Goal: Task Accomplishment & Management: Use online tool/utility

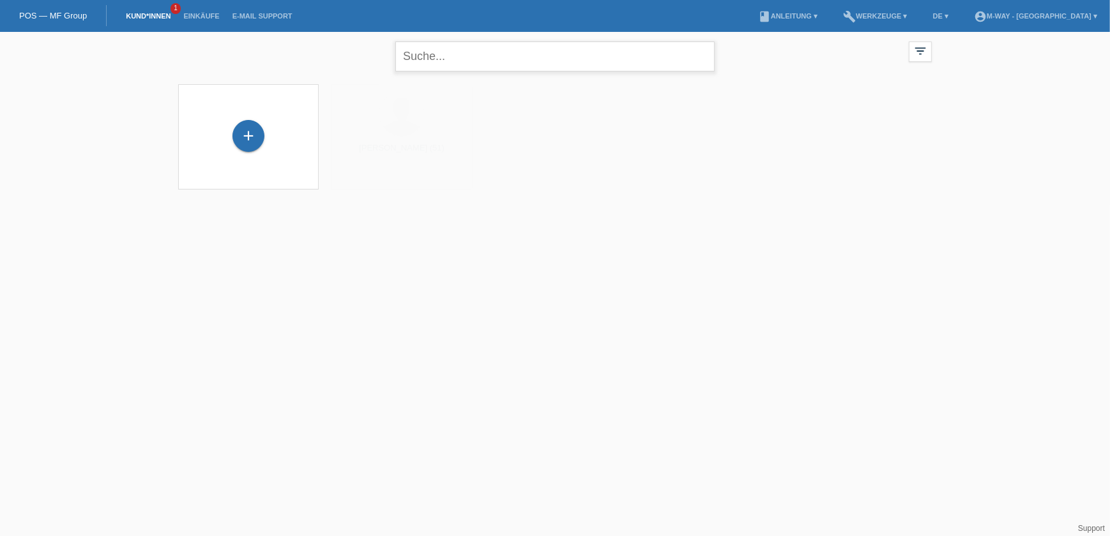
click at [443, 63] on input "text" at bounding box center [554, 57] width 319 height 30
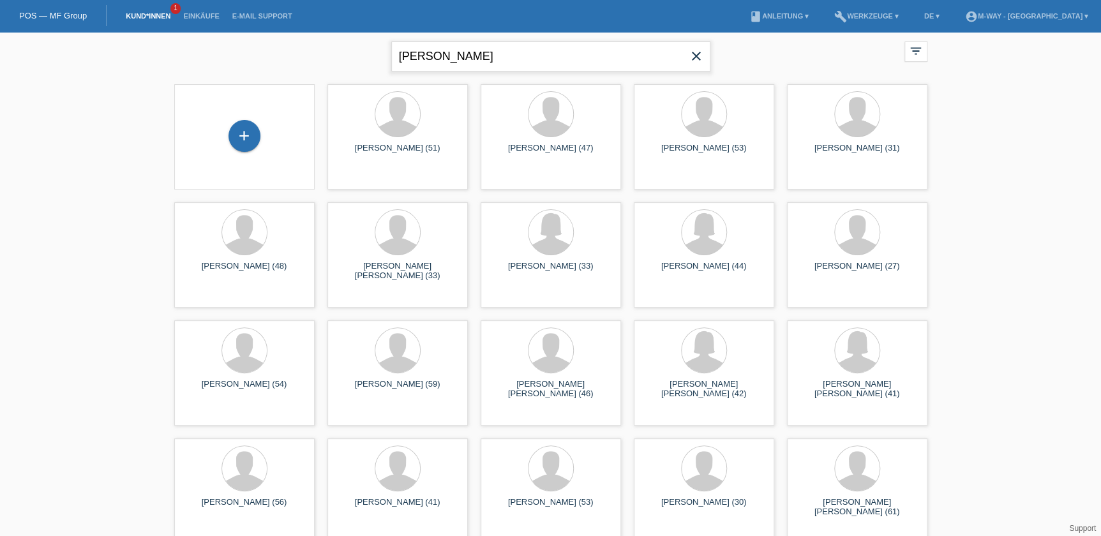
type input "schneider moira"
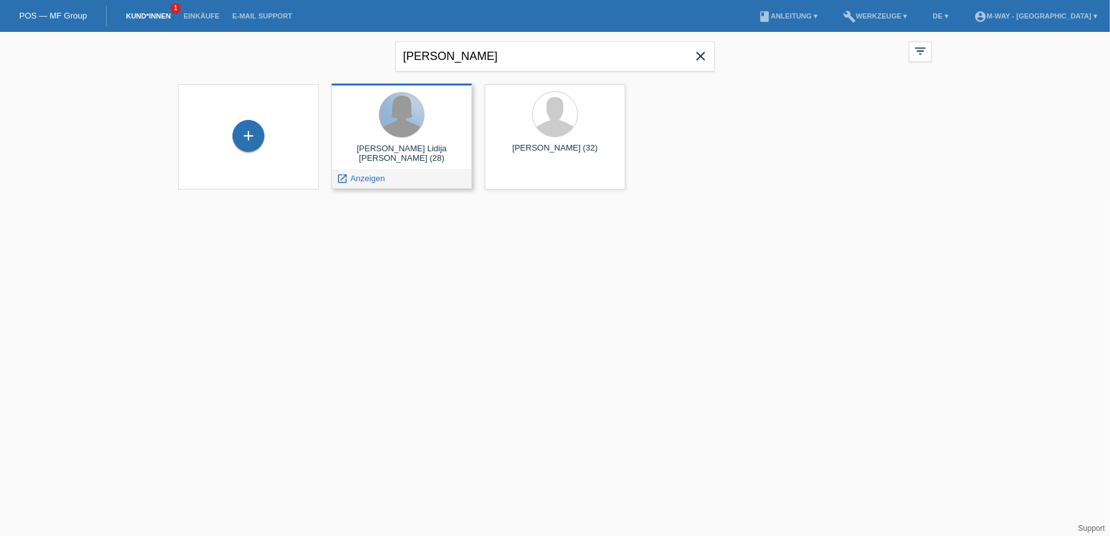
click at [407, 122] on div at bounding box center [401, 115] width 45 height 45
click at [416, 180] on div "launch Anzeigen" at bounding box center [401, 178] width 139 height 19
click at [362, 179] on span "Anzeigen" at bounding box center [368, 179] width 34 height 10
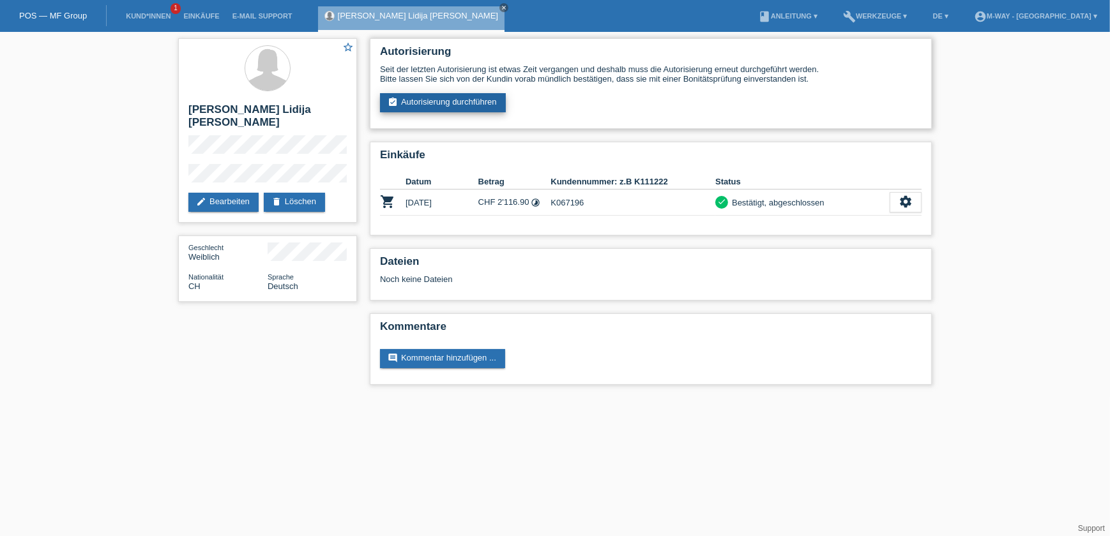
click at [467, 103] on link "assignment_turned_in Autorisierung durchführen" at bounding box center [443, 102] width 126 height 19
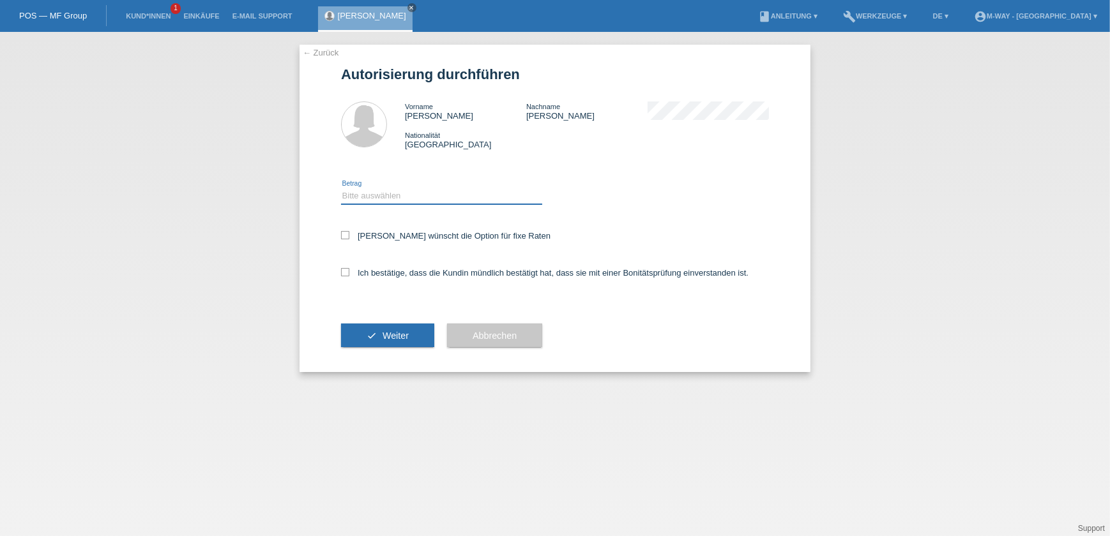
click at [384, 188] on select "Bitte auswählen CHF 1.00 - CHF 499.00 CHF 500.00 - CHF 1'999.00 CHF 2'000.00 - …" at bounding box center [441, 195] width 201 height 15
select select "3"
click at [341, 188] on select "Bitte auswählen CHF 1.00 - CHF 499.00 CHF 500.00 - CHF 1'999.00 CHF 2'000.00 - …" at bounding box center [441, 195] width 201 height 15
click at [345, 236] on icon at bounding box center [345, 235] width 8 height 8
click at [345, 236] on input "Kundin wünscht die Option für fixe Raten" at bounding box center [345, 235] width 8 height 8
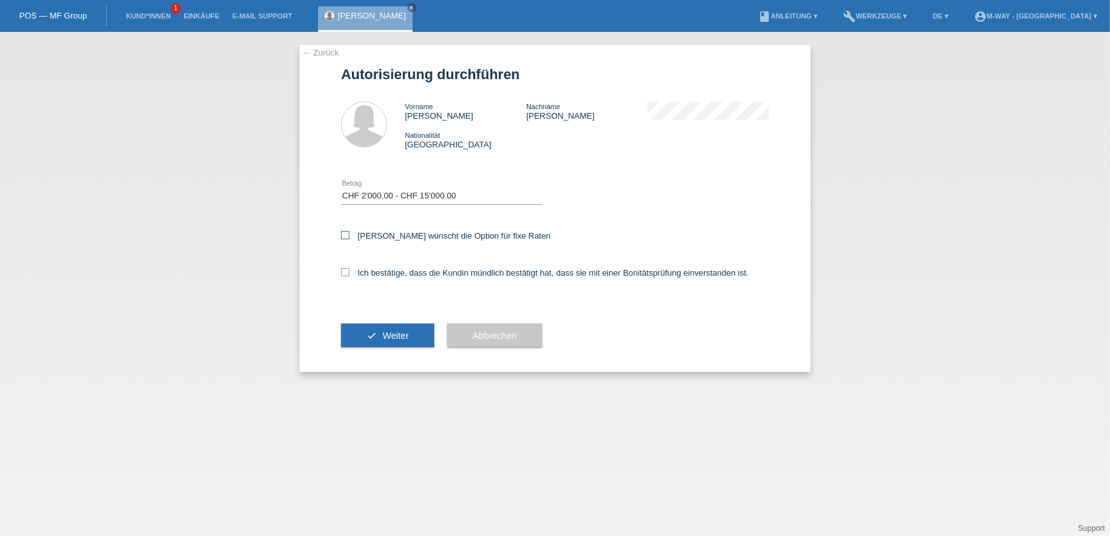
checkbox input "true"
click at [345, 271] on icon at bounding box center [345, 272] width 8 height 8
click at [345, 271] on input "Ich bestätige, dass die Kundin mündlich bestätigt hat, dass sie mit einer Bonit…" at bounding box center [345, 272] width 8 height 8
checkbox input "true"
click at [379, 324] on button "check Weiter" at bounding box center [387, 336] width 93 height 24
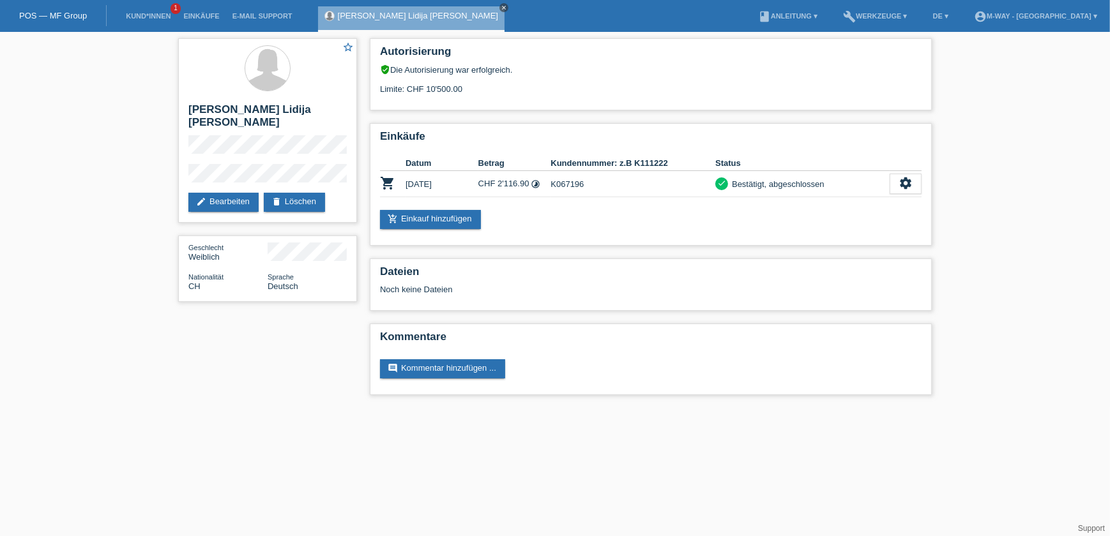
click at [501, 6] on icon "close" at bounding box center [504, 7] width 6 height 6
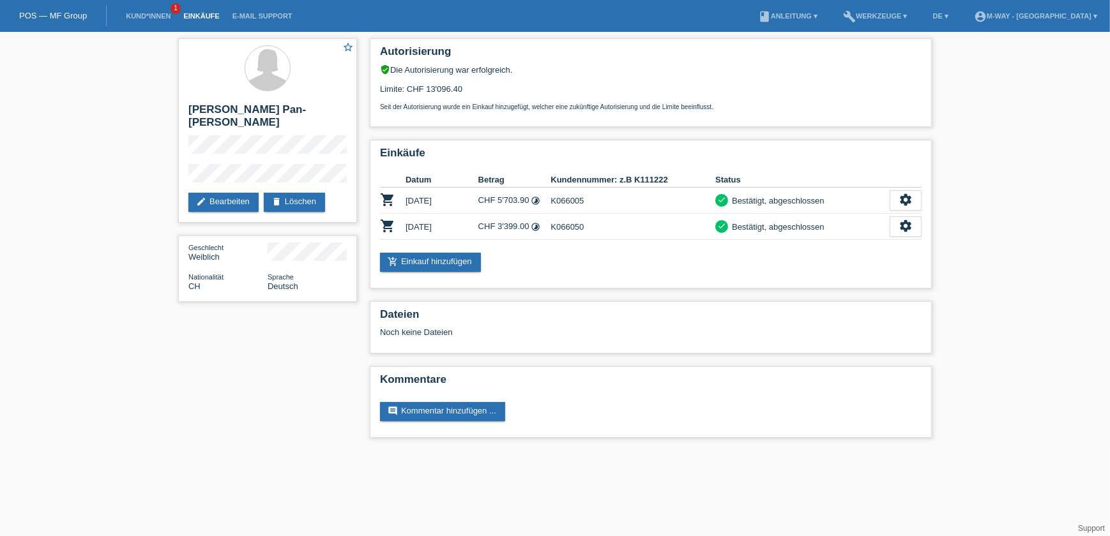
click at [197, 15] on link "Einkäufe" at bounding box center [201, 16] width 49 height 8
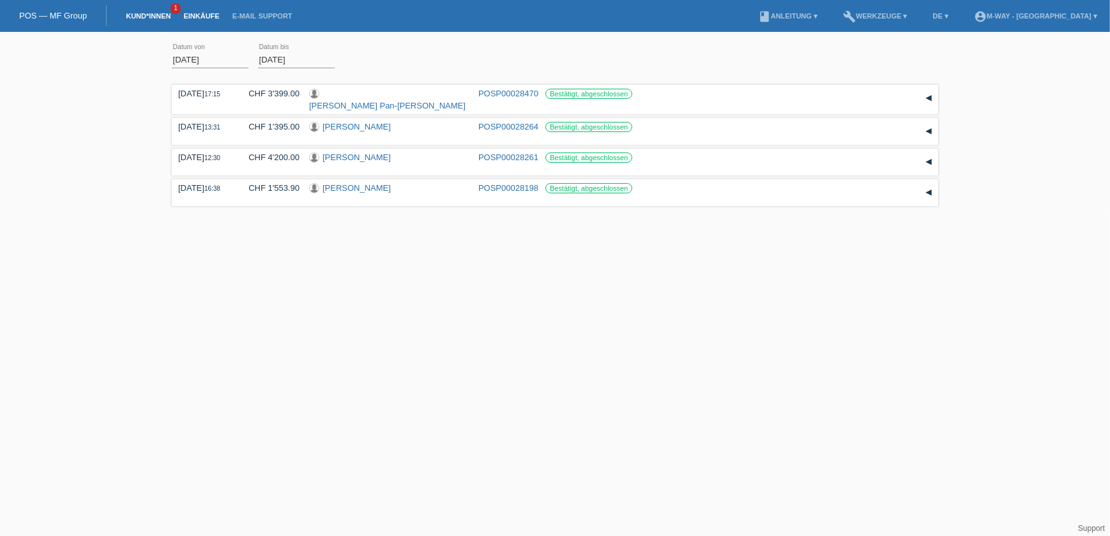
click at [165, 16] on link "Kund*innen" at bounding box center [147, 16] width 57 height 8
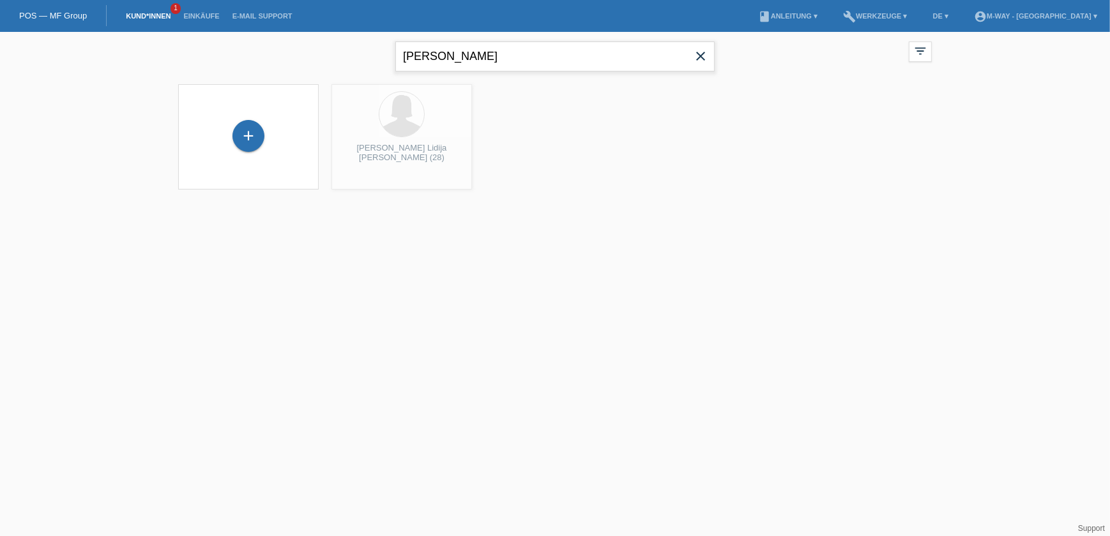
click at [476, 59] on input "[PERSON_NAME]" at bounding box center [554, 57] width 319 height 30
type input "turtschi"
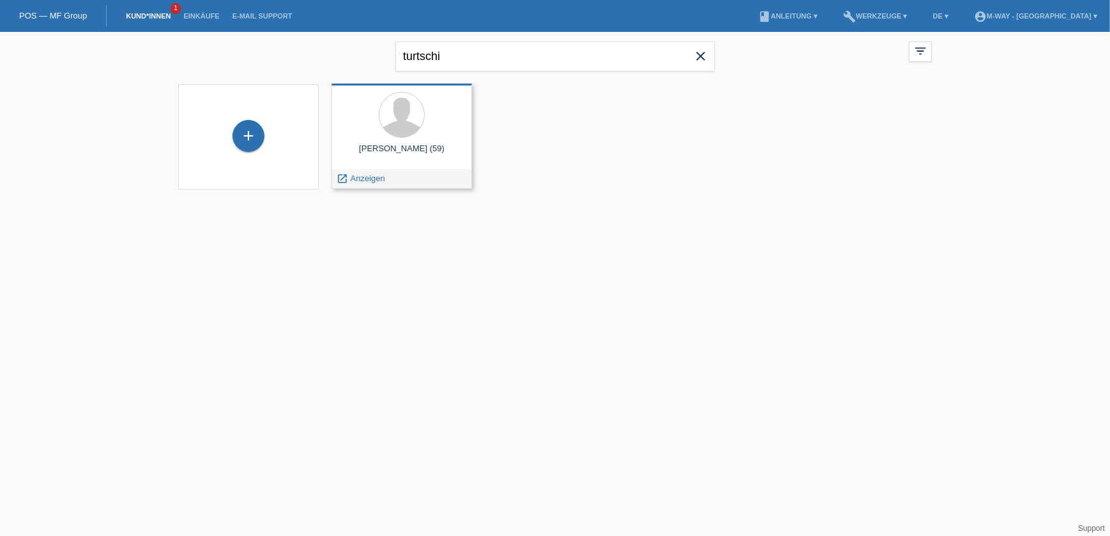
click at [421, 136] on div at bounding box center [402, 116] width 120 height 48
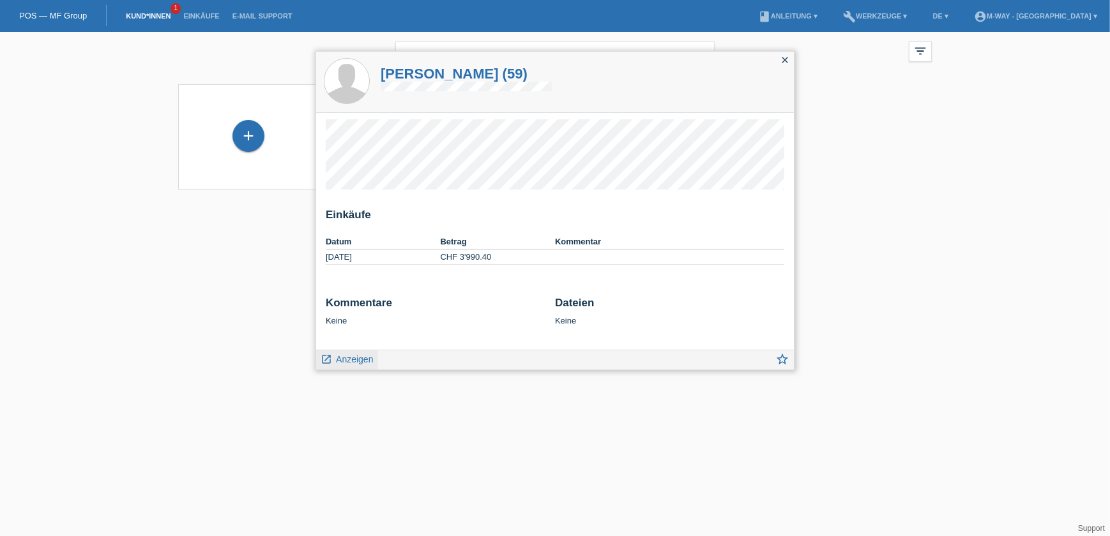
click at [362, 358] on span "Anzeigen" at bounding box center [354, 359] width 37 height 10
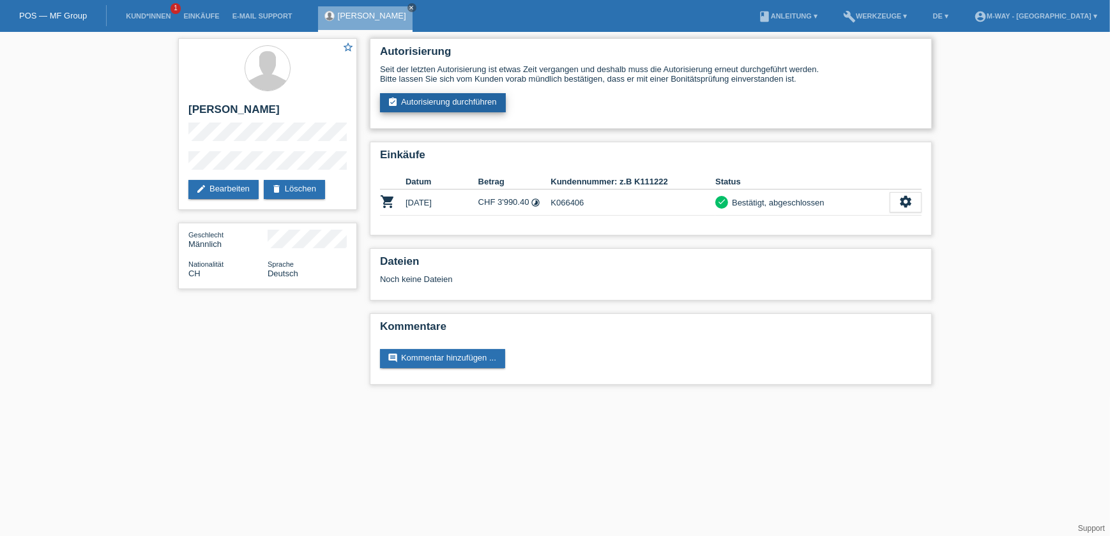
click at [474, 105] on link "assignment_turned_in Autorisierung durchführen" at bounding box center [443, 102] width 126 height 19
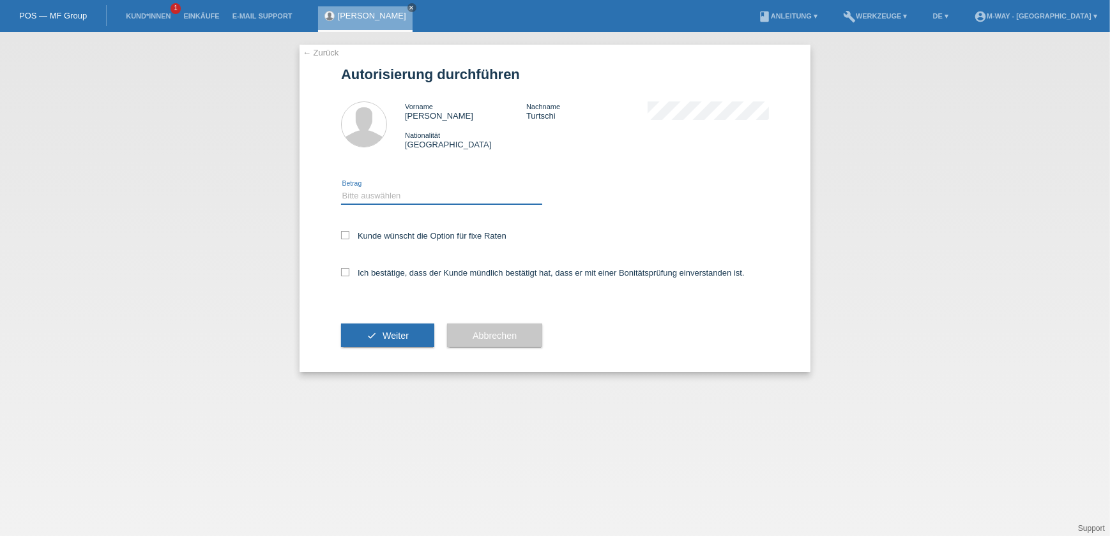
click at [393, 197] on select "Bitte auswählen CHF 1.00 - CHF 499.00 CHF 500.00 - CHF 1'999.00 CHF 2'000.00 - …" at bounding box center [441, 195] width 201 height 15
select select "3"
click at [341, 188] on select "Bitte auswählen CHF 1.00 - CHF 499.00 CHF 500.00 - CHF 1'999.00 CHF 2'000.00 - …" at bounding box center [441, 195] width 201 height 15
click at [386, 232] on label "Kunde wünscht die Option für fixe Raten" at bounding box center [423, 236] width 165 height 10
click at [349, 232] on input "Kunde wünscht die Option für fixe Raten" at bounding box center [345, 235] width 8 height 8
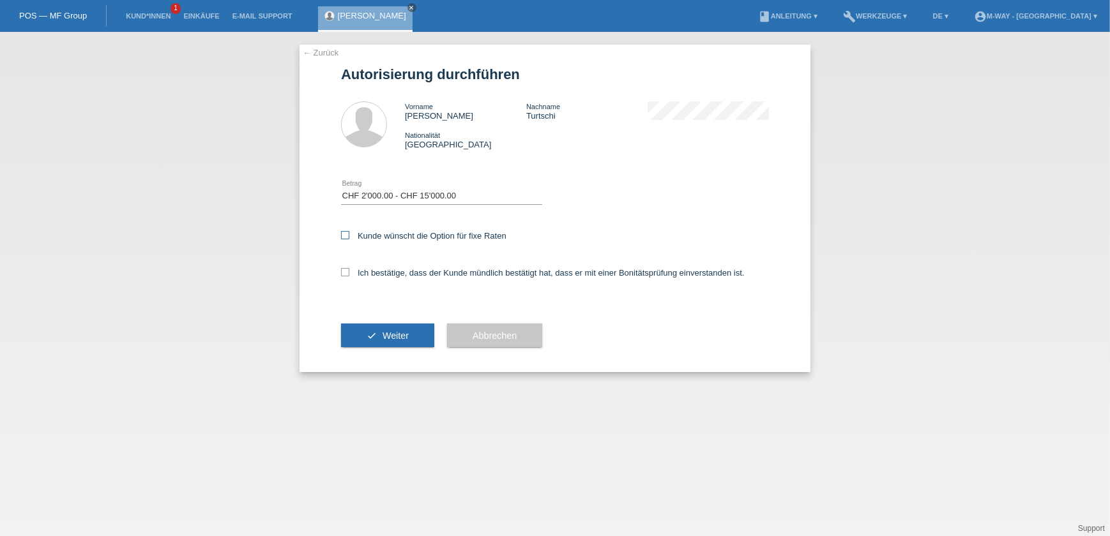
checkbox input "true"
click at [387, 271] on label "Ich bestätige, dass der Kunde mündlich bestätigt hat, dass er mit einer Bonität…" at bounding box center [543, 273] width 404 height 10
click at [349, 271] on input "Ich bestätige, dass der Kunde mündlich bestätigt hat, dass er mit einer Bonität…" at bounding box center [345, 272] width 8 height 8
checkbox input "true"
click at [394, 329] on button "check Weiter" at bounding box center [387, 336] width 93 height 24
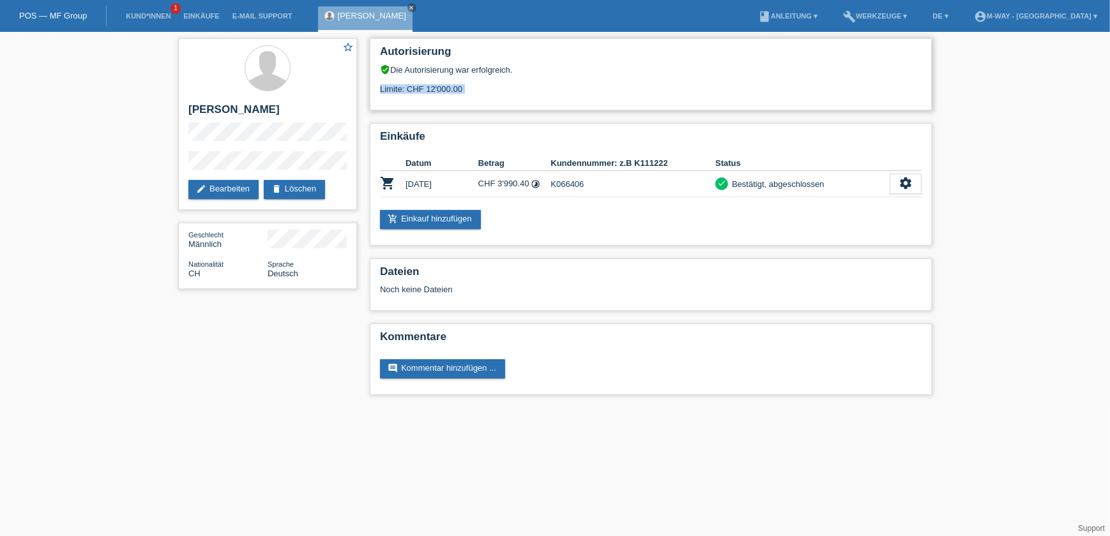
drag, startPoint x: 471, startPoint y: 89, endPoint x: 418, endPoint y: 93, distance: 52.5
click at [418, 93] on div "Autorisierung verified_user Die Autorisierung war erfolgreich. Limite: CHF 12'0…" at bounding box center [651, 74] width 562 height 72
click at [467, 87] on div "Limite: CHF 12'000.00" at bounding box center [650, 84] width 541 height 19
click at [458, 89] on div "Limite: CHF 12'000.00" at bounding box center [650, 84] width 541 height 19
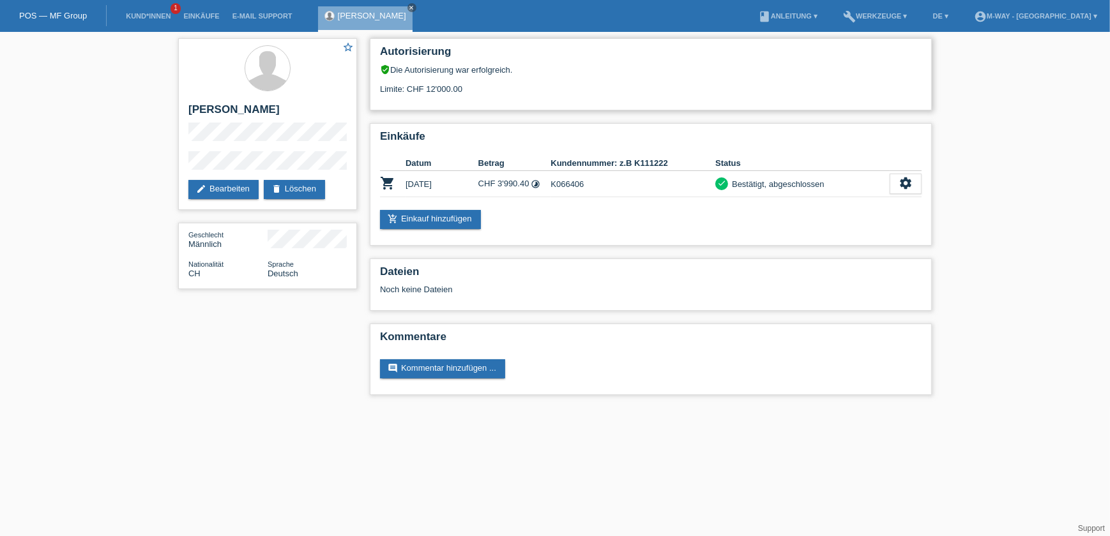
click at [472, 89] on div "Limite: CHF 12'000.00" at bounding box center [650, 84] width 541 height 19
click at [491, 109] on div "Autorisierung verified_user Die Autorisierung war erfolgreich. Limite: CHF 12'0…" at bounding box center [651, 74] width 562 height 72
click at [491, 102] on div "Autorisierung verified_user Die Autorisierung war erfolgreich. Limite: CHF 12'0…" at bounding box center [651, 74] width 562 height 72
click at [490, 89] on div "Limite: CHF 12'000.00" at bounding box center [650, 84] width 541 height 19
